Goal: Navigation & Orientation: Find specific page/section

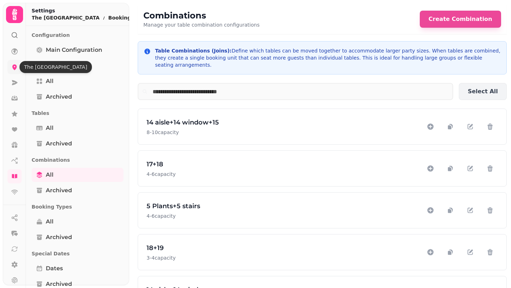
click at [16, 67] on icon at bounding box center [14, 68] width 5 height 6
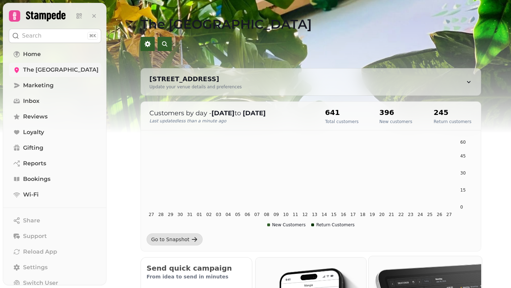
scroll to position [173, 0]
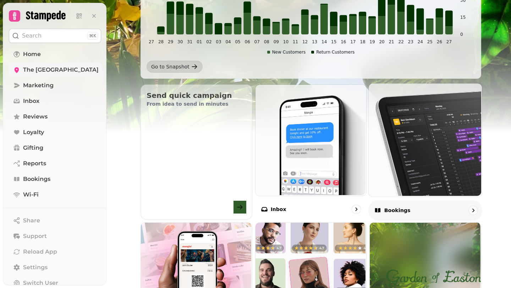
click at [407, 137] on img at bounding box center [424, 139] width 113 height 113
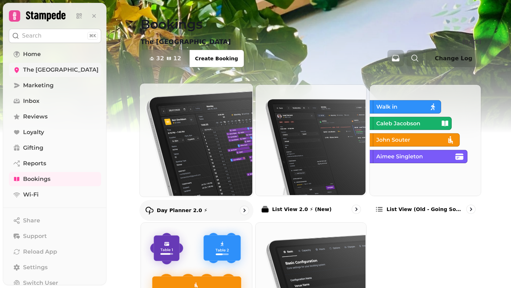
click at [192, 146] on img at bounding box center [195, 139] width 113 height 113
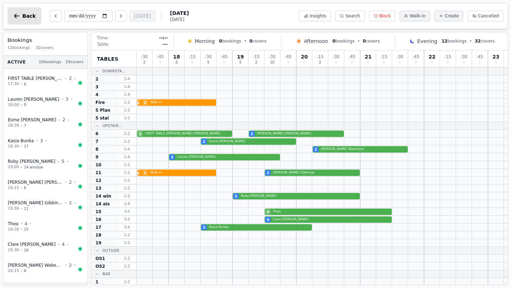
click at [13, 15] on icon "button" at bounding box center [16, 15] width 7 height 7
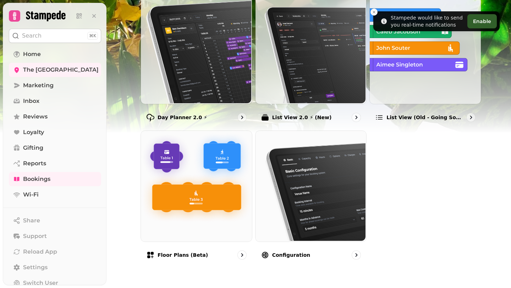
scroll to position [92, 0]
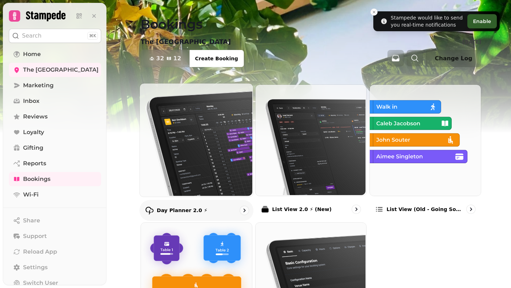
scroll to position [92, 0]
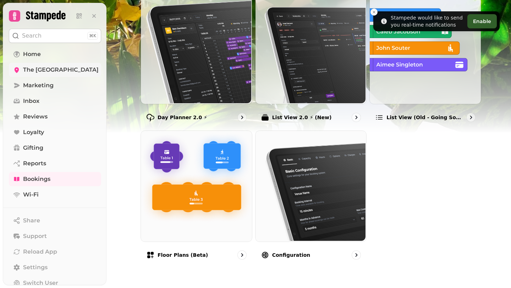
click at [32, 70] on span "The [GEOGRAPHIC_DATA]" at bounding box center [61, 70] width 76 height 9
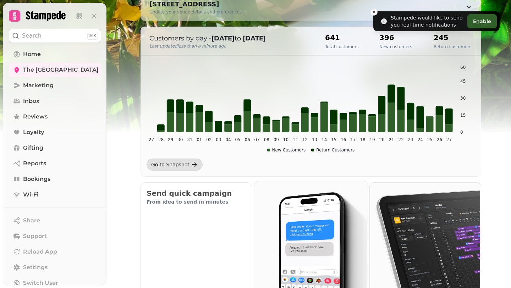
scroll to position [337, 0]
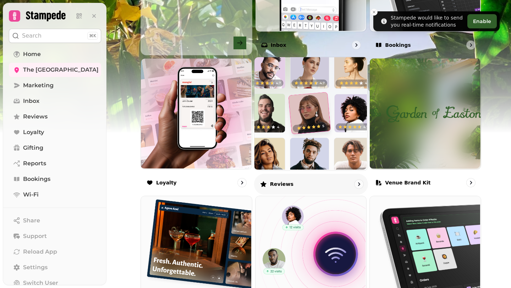
click at [313, 138] on img at bounding box center [309, 112] width 113 height 113
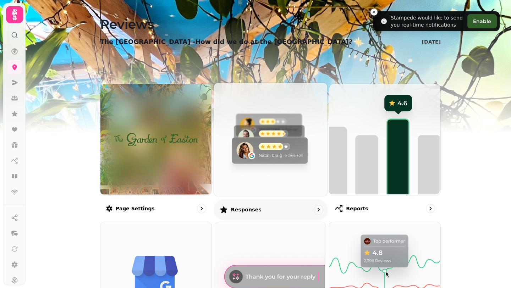
click at [261, 160] on img at bounding box center [269, 138] width 113 height 113
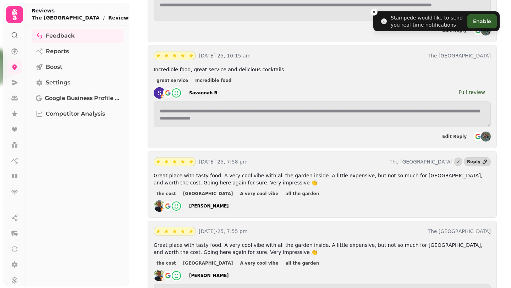
scroll to position [619, 0]
